Goal: Obtain resource: Obtain resource

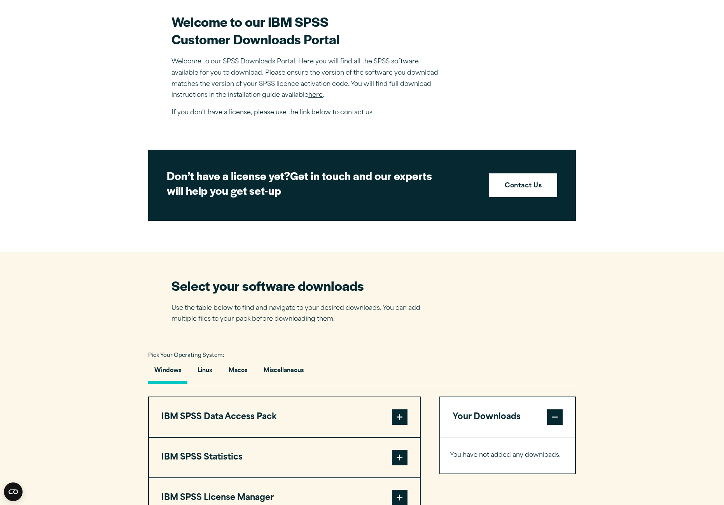
scroll to position [389, 0]
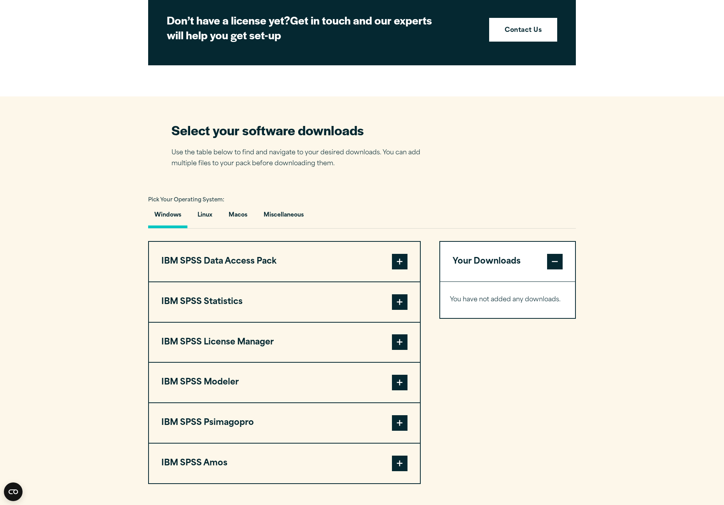
click at [402, 301] on span at bounding box center [400, 303] width 16 height 16
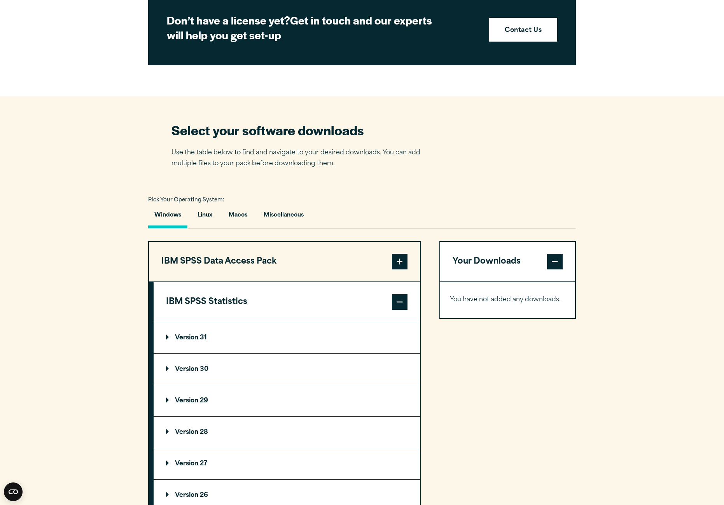
click at [251, 342] on summary "Version 31" at bounding box center [287, 338] width 266 height 31
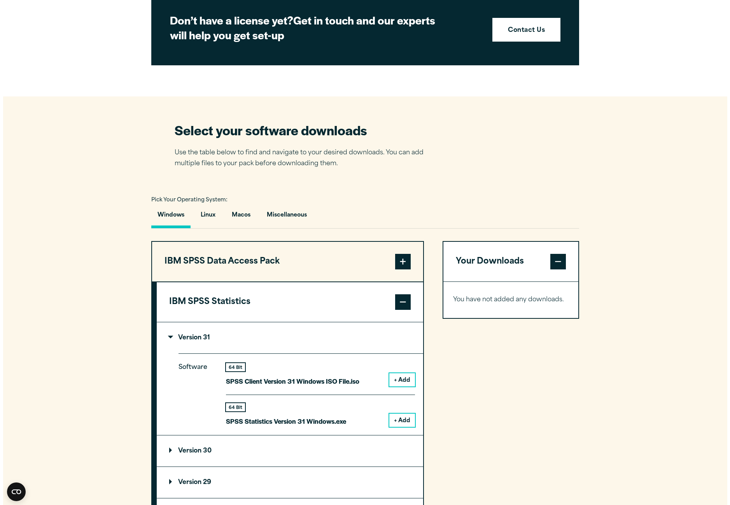
scroll to position [467, 0]
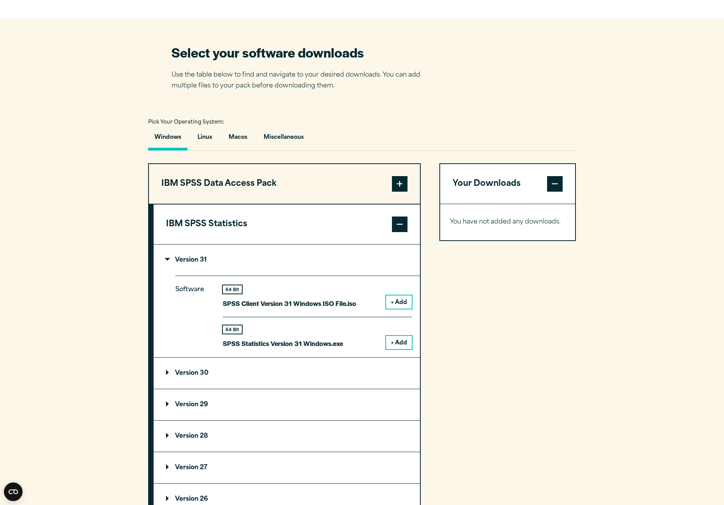
click at [400, 342] on button "+ Add" at bounding box center [399, 342] width 26 height 13
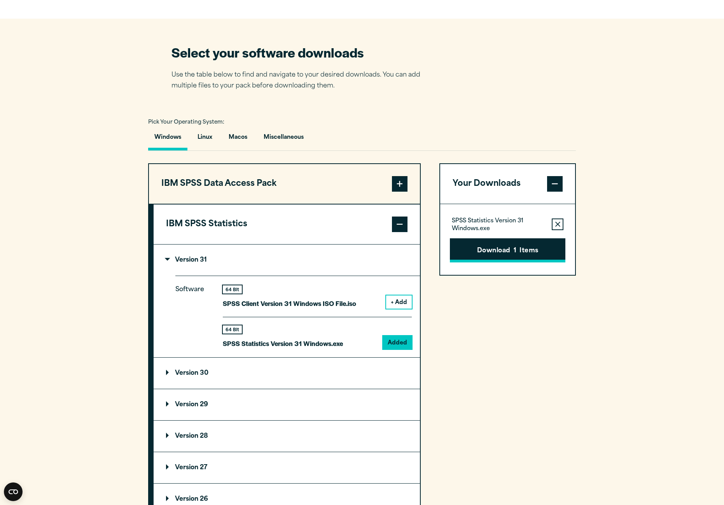
click at [499, 252] on button "Download 1 Items" at bounding box center [508, 250] width 116 height 24
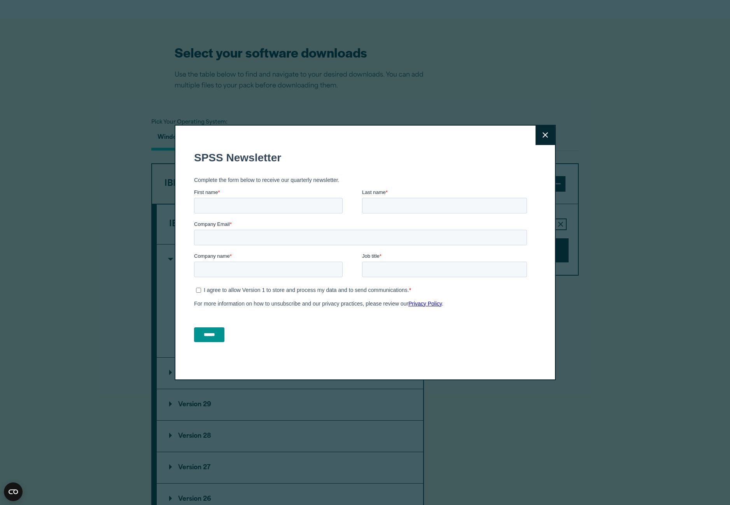
click at [295, 204] on input "First name *" at bounding box center [268, 206] width 149 height 16
type input "****"
click at [408, 211] on input "Last name *" at bounding box center [444, 206] width 165 height 16
type input "******"
click at [286, 237] on input "Company Email *" at bounding box center [360, 238] width 333 height 16
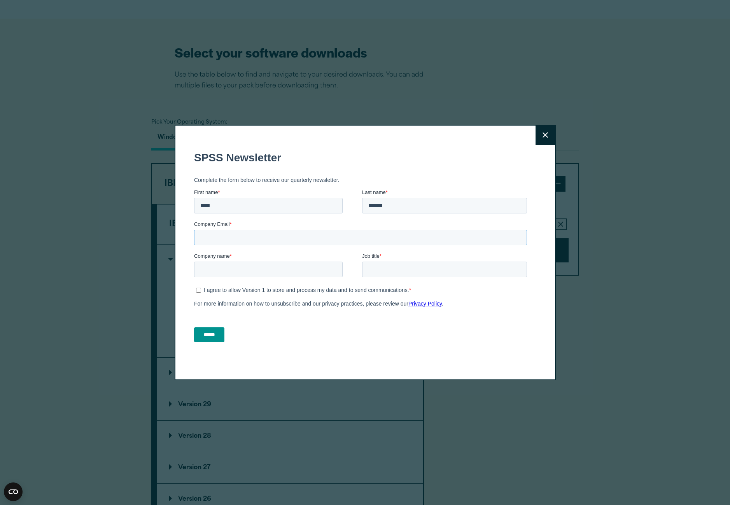
type input "**********"
click at [270, 269] on input "Company name *" at bounding box center [268, 269] width 149 height 16
type input "**********"
click at [416, 275] on input "Job title *" at bounding box center [444, 269] width 165 height 16
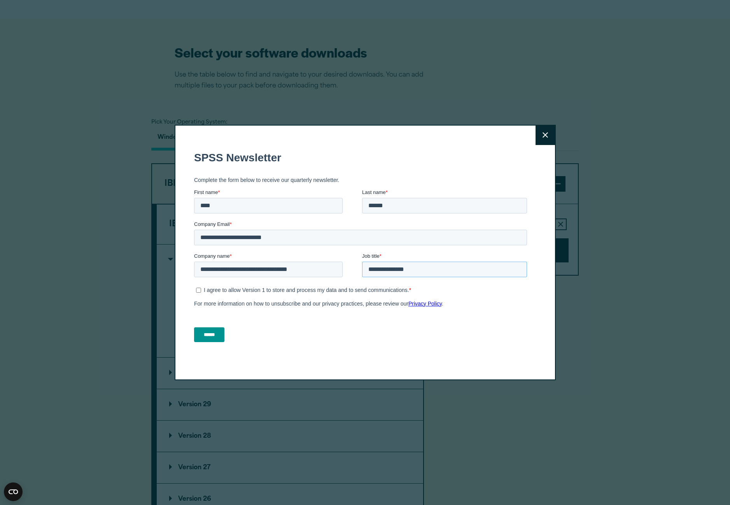
type input "**********"
click at [252, 290] on p "I agree to allow Version 1 to store and process my data and to send communicati…" at bounding box center [305, 290] width 205 height 6
click at [217, 338] on input "******" at bounding box center [209, 334] width 30 height 15
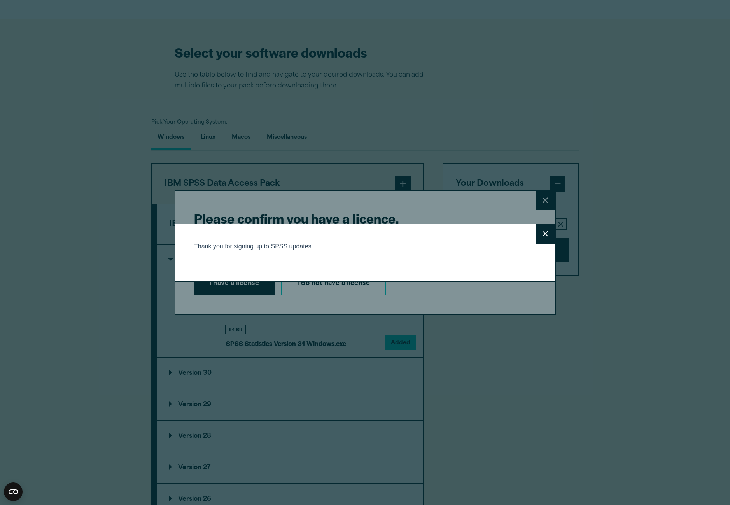
click at [543, 233] on icon at bounding box center [545, 233] width 5 height 5
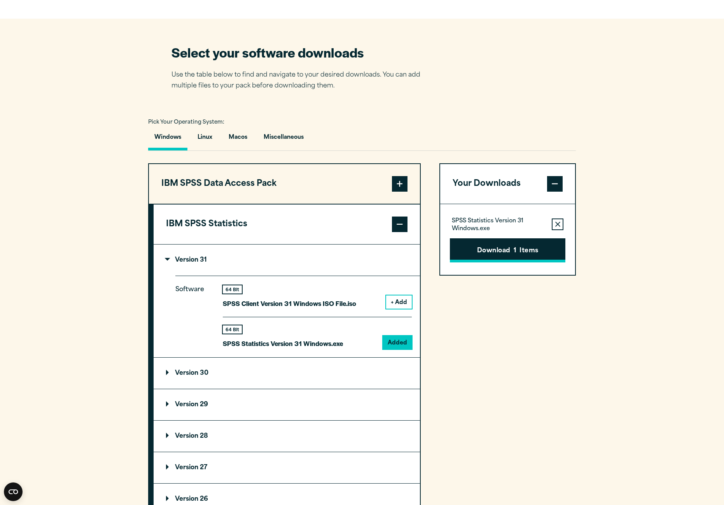
click at [486, 248] on button "Download 1 Items" at bounding box center [508, 250] width 116 height 24
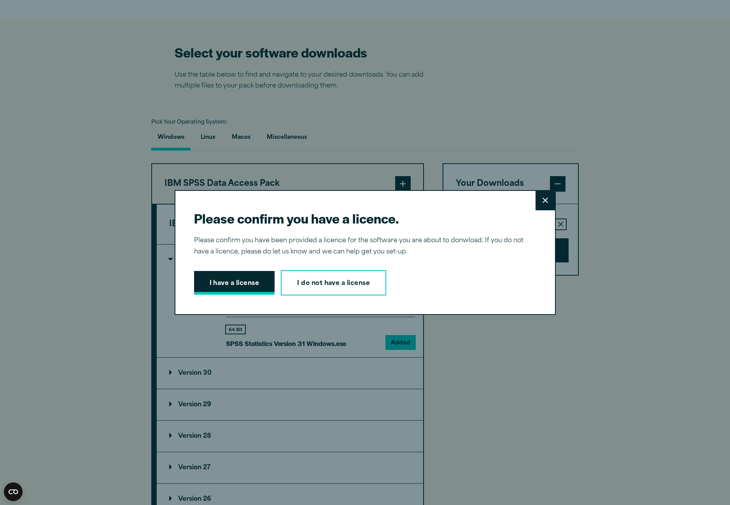
click at [239, 283] on button "I have a license" at bounding box center [234, 283] width 81 height 24
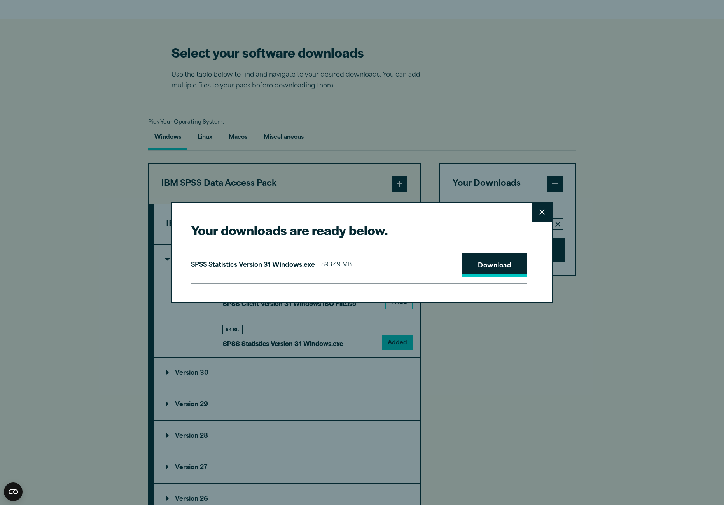
click at [504, 266] on link "Download" at bounding box center [495, 266] width 65 height 24
click at [635, 124] on div "Your downloads are ready below. Close SPSS Statistics Version 31 Windows.exe 89…" at bounding box center [362, 252] width 724 height 505
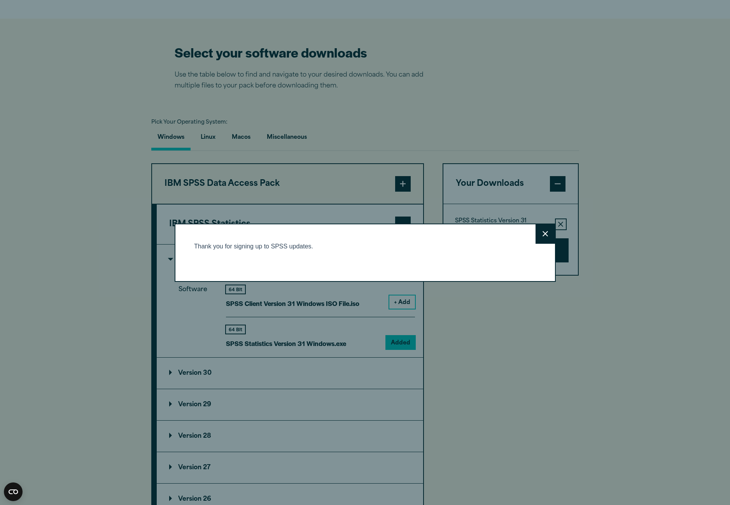
click at [538, 232] on button "Close" at bounding box center [545, 233] width 19 height 19
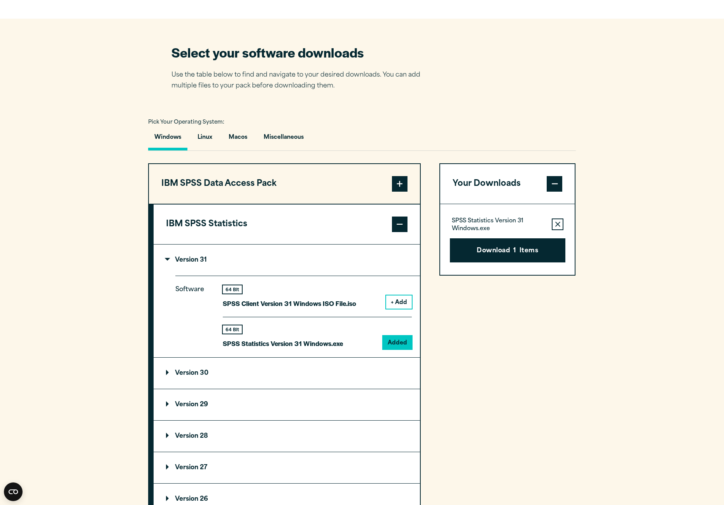
click at [400, 226] on div "Search for: Submit Site Search Part of Open Site Search Open Site Menu Close" at bounding box center [362, 429] width 724 height 1793
click at [400, 221] on span at bounding box center [400, 225] width 16 height 16
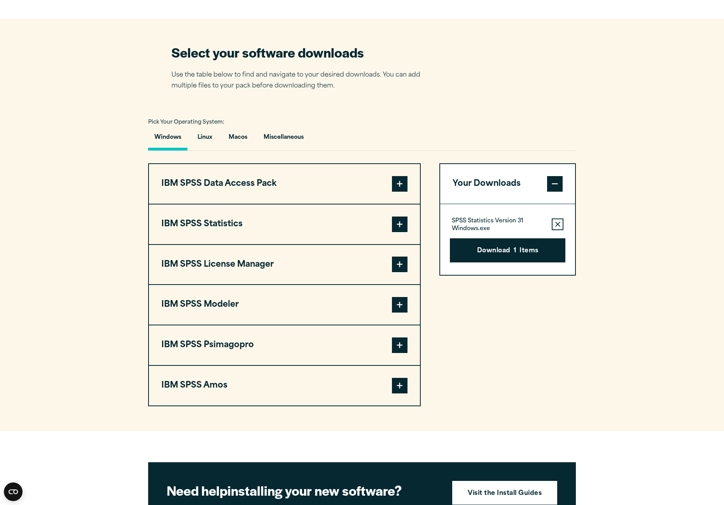
click at [401, 268] on span at bounding box center [400, 265] width 16 height 16
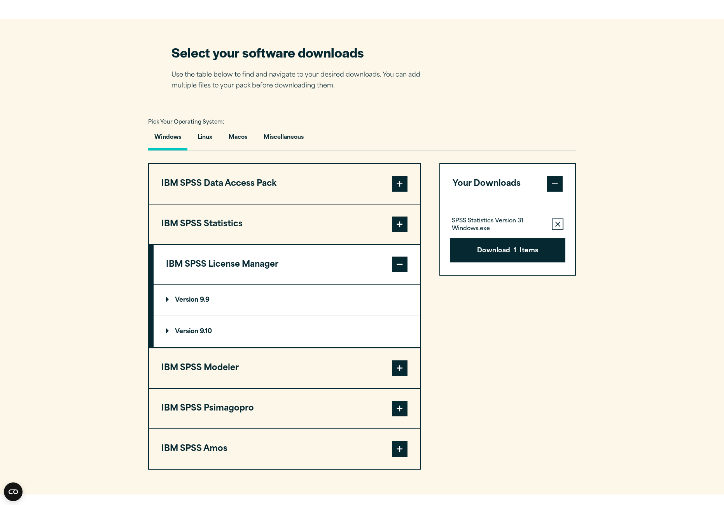
click at [212, 329] on p "Version 9.10" at bounding box center [189, 332] width 46 height 6
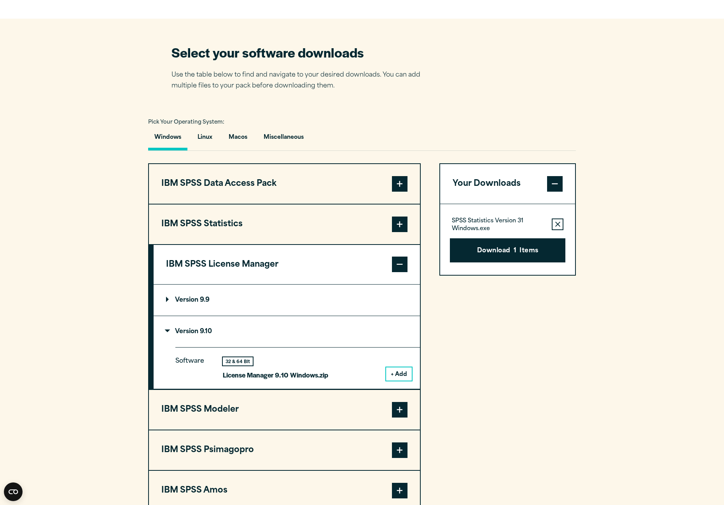
click at [401, 373] on button "+ Add" at bounding box center [399, 374] width 26 height 13
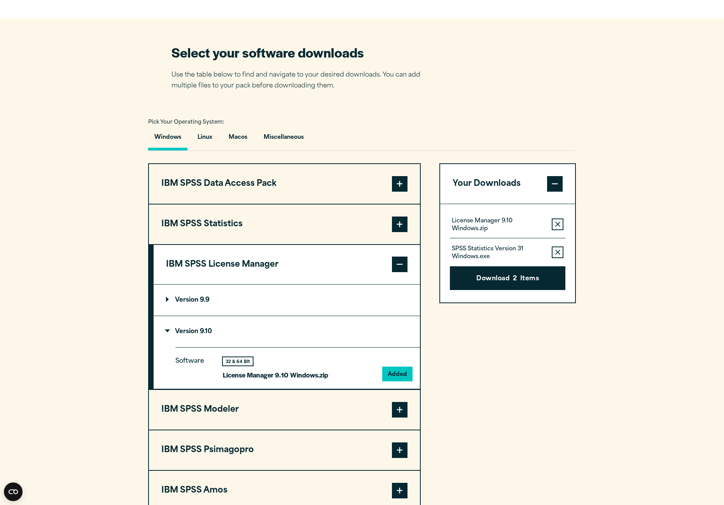
click at [560, 252] on icon "button" at bounding box center [558, 252] width 5 height 5
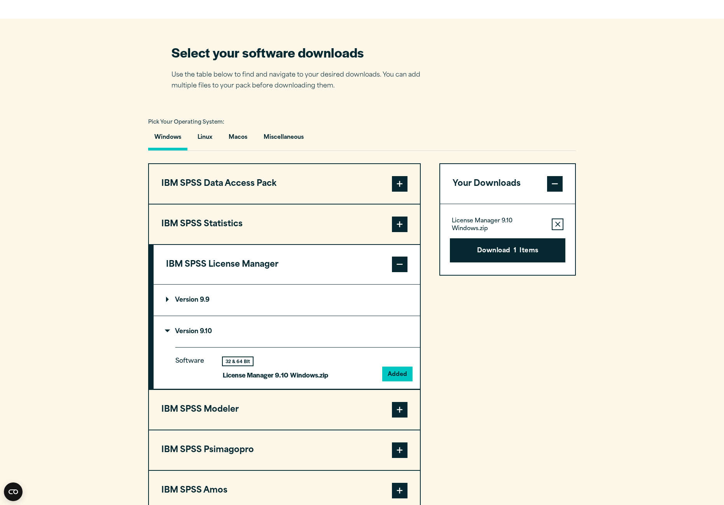
click at [400, 181] on span at bounding box center [400, 184] width 16 height 16
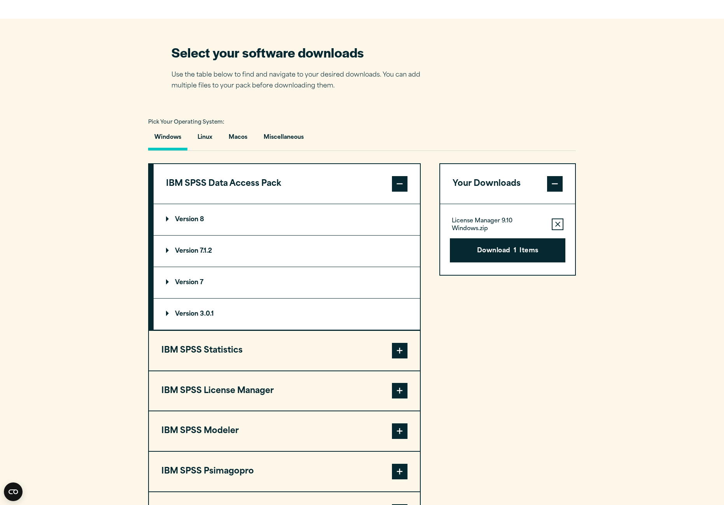
click at [401, 183] on span at bounding box center [400, 184] width 16 height 16
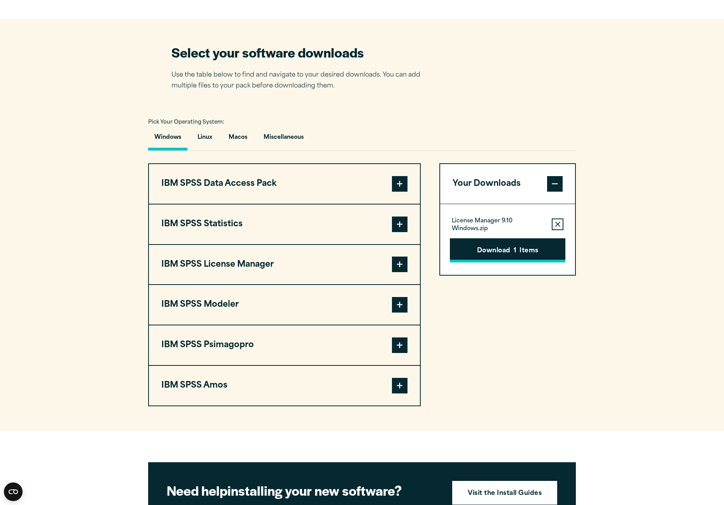
click at [502, 252] on button "Download 1 Items" at bounding box center [508, 250] width 116 height 24
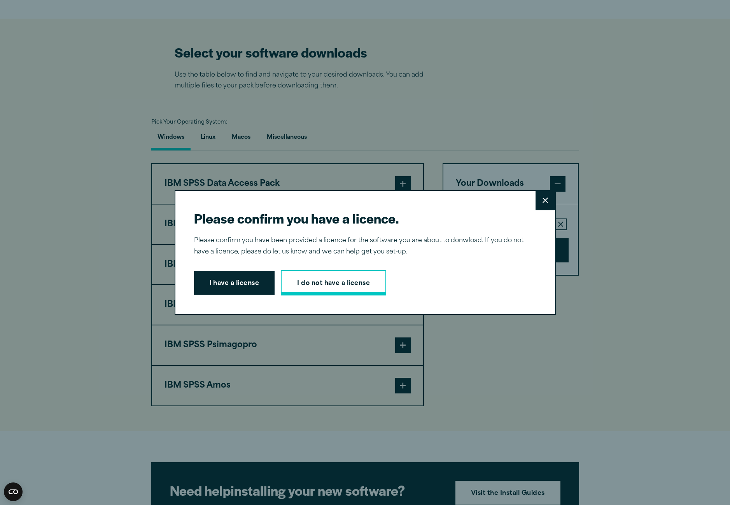
click at [354, 279] on link "I do not have a license" at bounding box center [333, 283] width 105 height 26
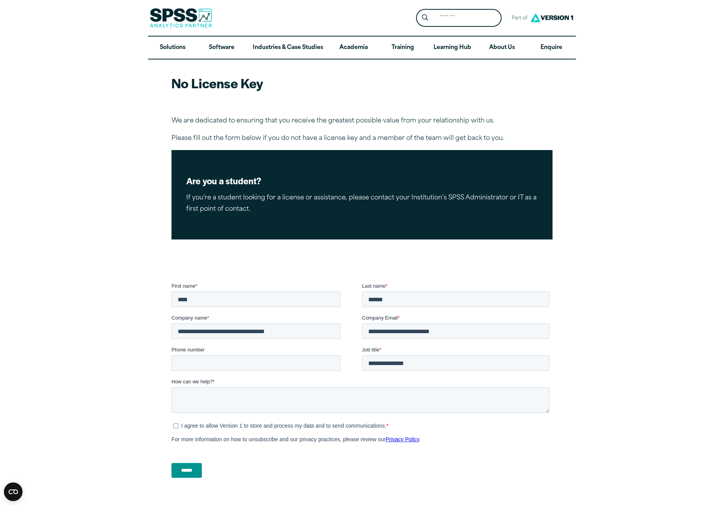
click at [133, 218] on article "No License Key We are dedicated to ensuring that you receive the greatest possi…" at bounding box center [362, 272] width 724 height 425
